Goal: Find specific page/section: Find specific page/section

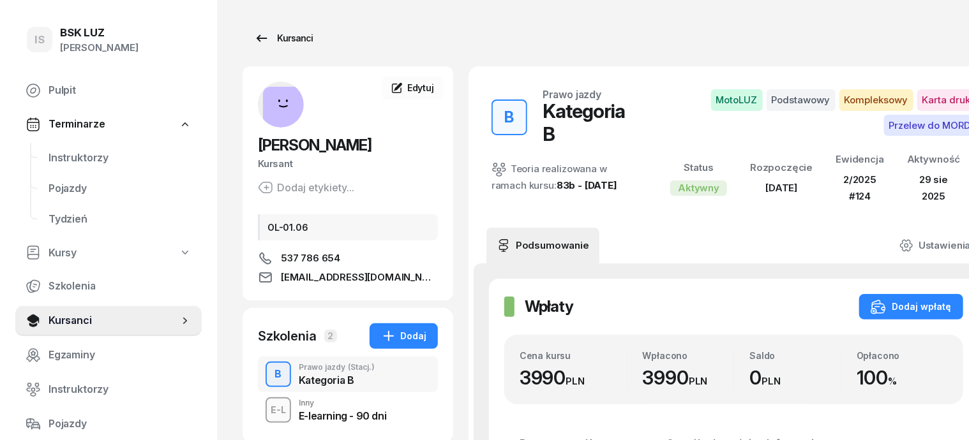
click at [270, 36] on div "Kursanci" at bounding box center [283, 38] width 59 height 15
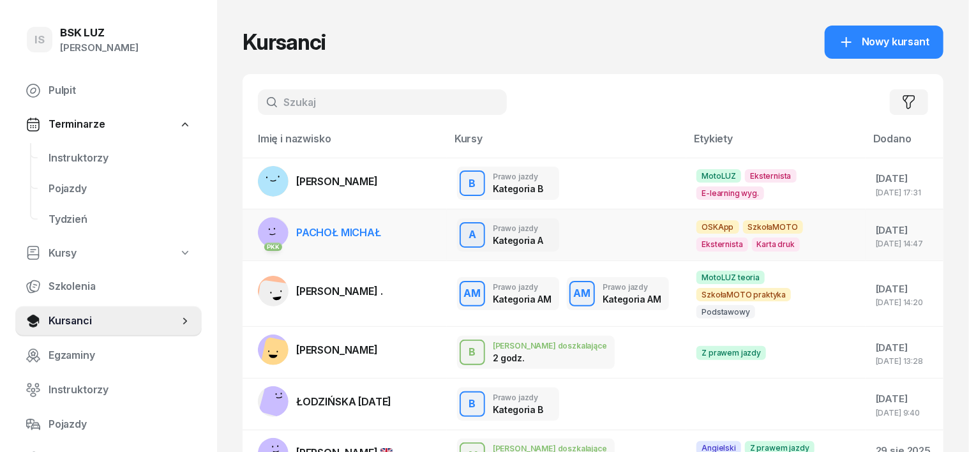
click at [246, 234] on rect at bounding box center [270, 235] width 49 height 49
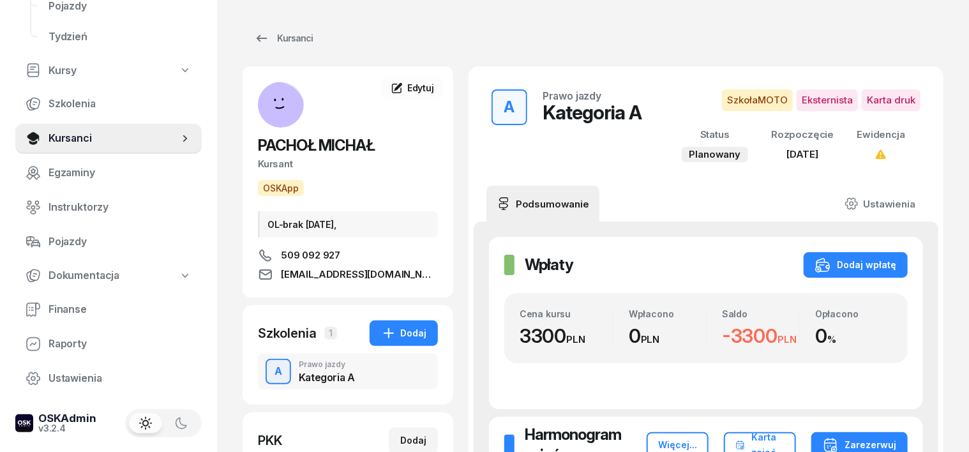
click at [405, 225] on div "OL-brak [DATE]," at bounding box center [348, 224] width 180 height 26
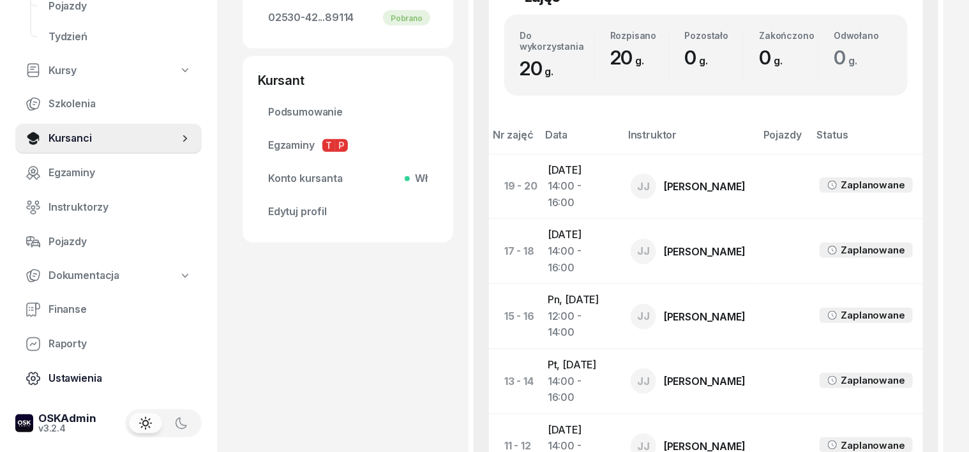
scroll to position [479, 0]
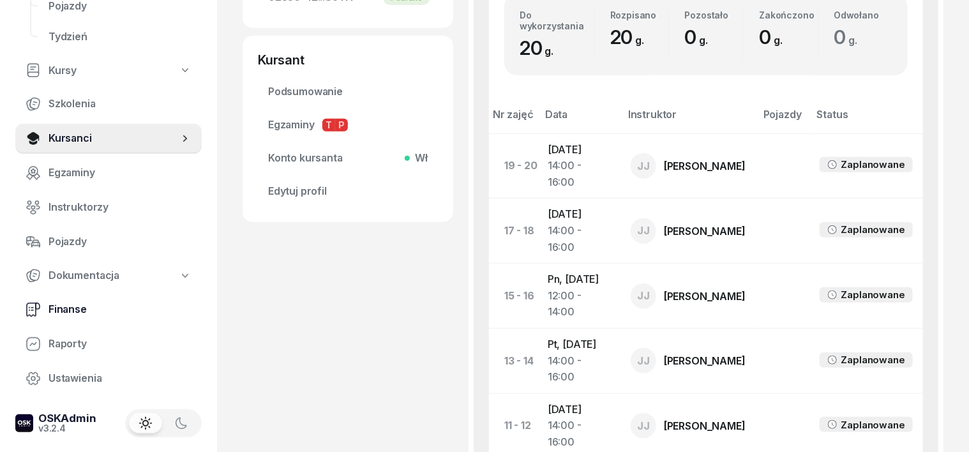
click at [77, 309] on span "Finanse" at bounding box center [120, 309] width 143 height 17
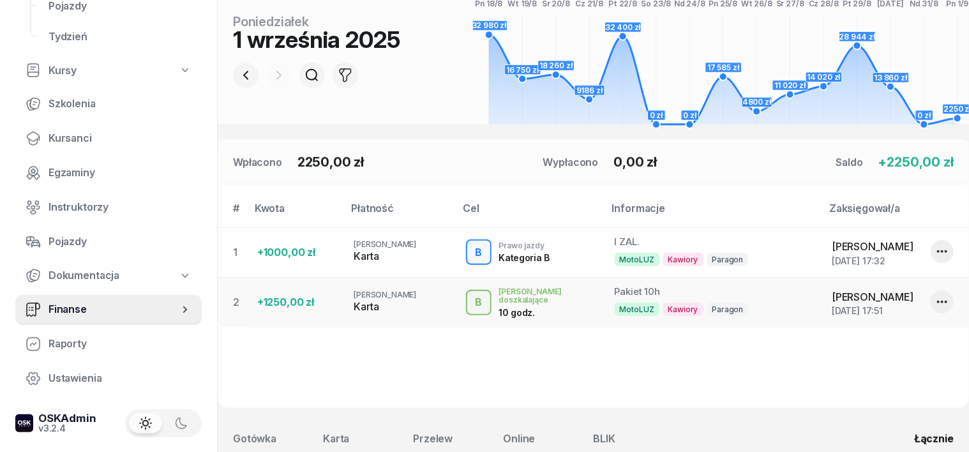
scroll to position [239, 0]
